Goal: Information Seeking & Learning: Check status

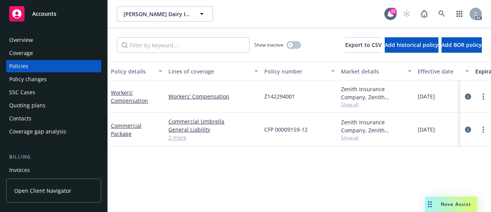
click at [222, 180] on div "Policy details Lines of coverage Policy number Market details Effective date Ex…" at bounding box center [300, 206] width 384 height 288
click at [121, 124] on link "Commercial Package" at bounding box center [126, 129] width 31 height 15
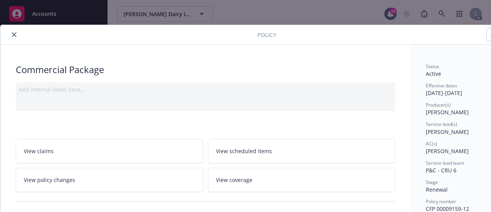
scroll to position [157, 0]
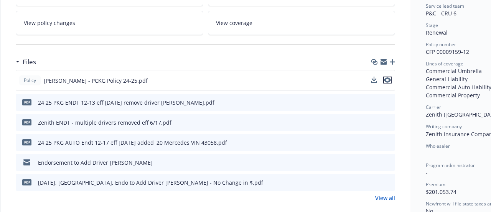
click at [389, 77] on icon "preview file" at bounding box center [387, 79] width 7 height 5
